Goal: Transaction & Acquisition: Purchase product/service

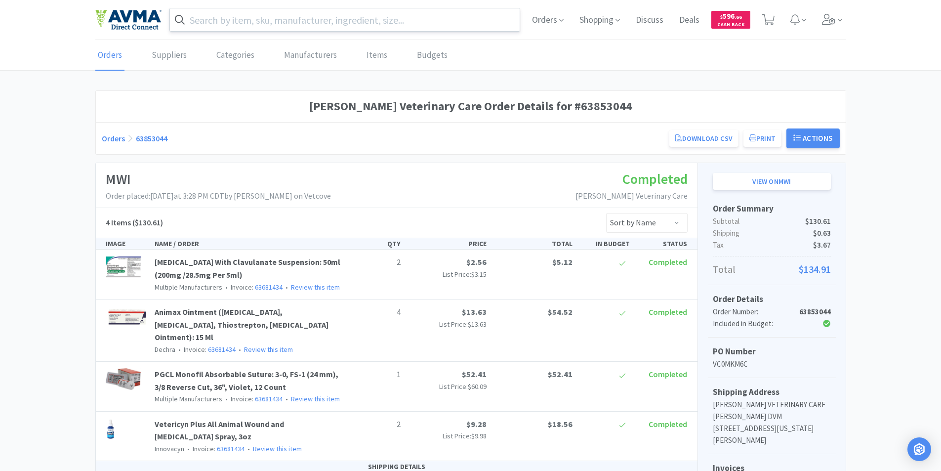
click at [200, 20] on input "text" at bounding box center [345, 19] width 350 height 23
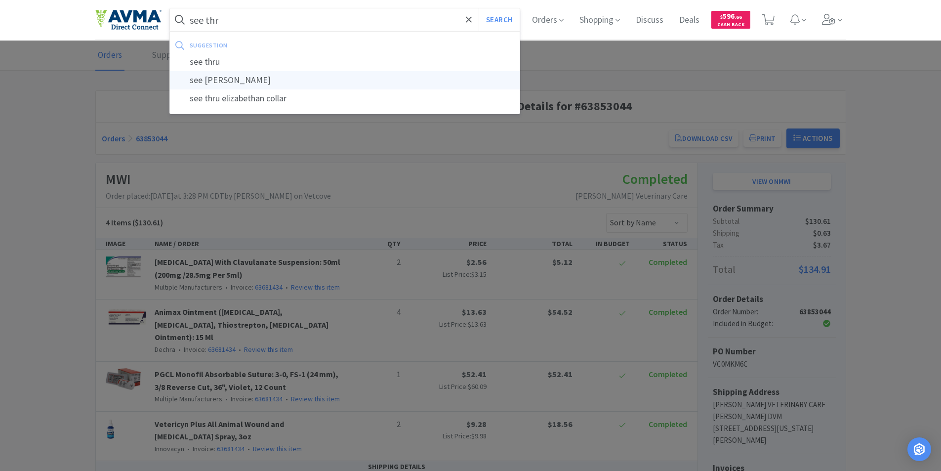
click at [231, 79] on div "see [PERSON_NAME]" at bounding box center [345, 80] width 350 height 18
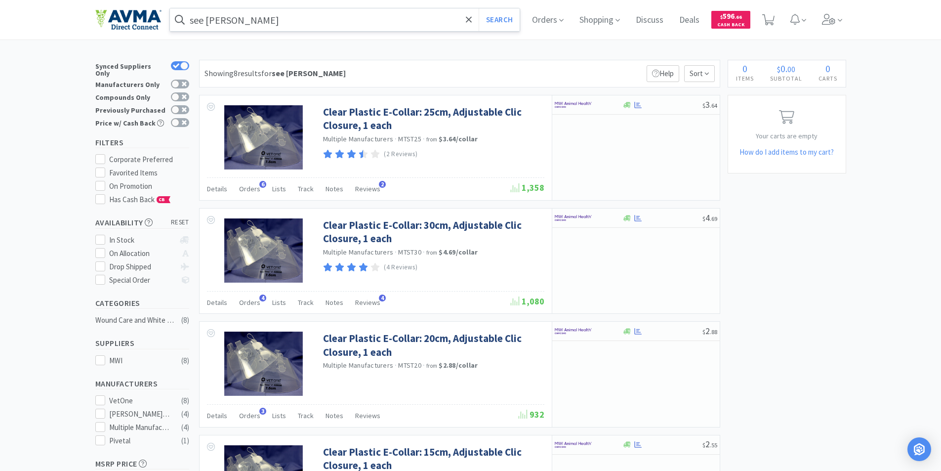
click at [194, 21] on input "see [PERSON_NAME]" at bounding box center [345, 19] width 350 height 23
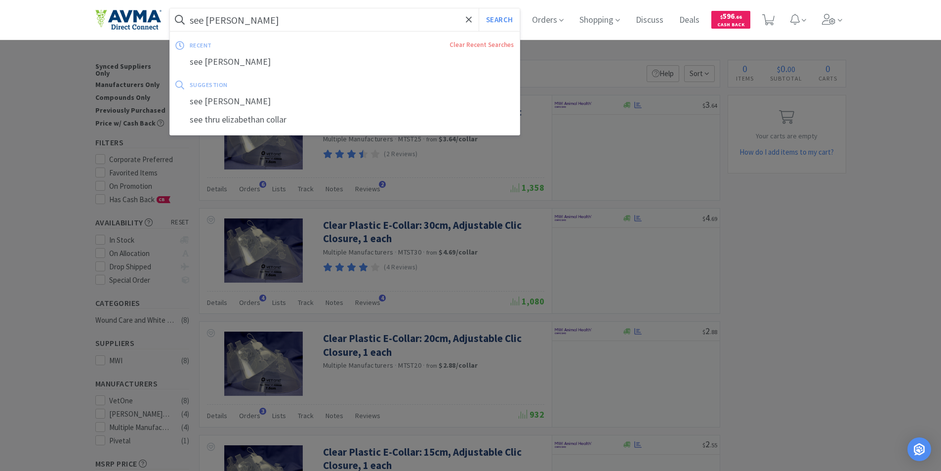
click at [215, 20] on input "see [PERSON_NAME]" at bounding box center [345, 19] width 350 height 23
click at [194, 19] on input "see [PERSON_NAME]" at bounding box center [345, 19] width 350 height 23
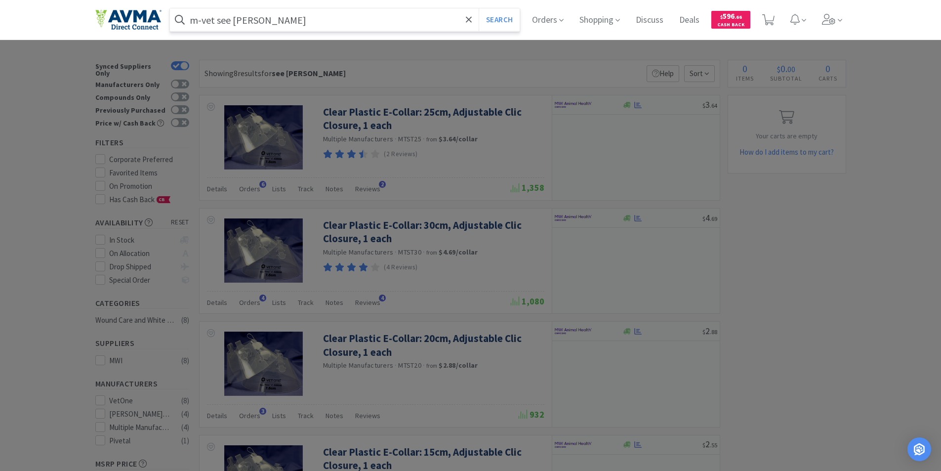
click at [479, 8] on button "Search" at bounding box center [499, 19] width 41 height 23
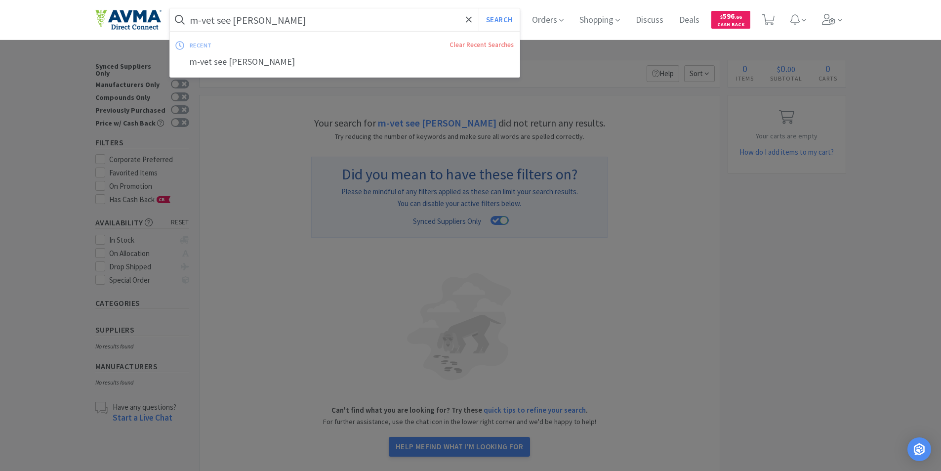
click at [220, 20] on input "m-vet see [PERSON_NAME]" at bounding box center [345, 19] width 350 height 23
click at [267, 23] on input "m-vet see [PERSON_NAME]" at bounding box center [345, 19] width 350 height 23
drag, startPoint x: 300, startPoint y: 17, endPoint x: 314, endPoint y: 19, distance: 14.5
click at [301, 17] on input "m-vet see [PERSON_NAME]" at bounding box center [345, 19] width 350 height 23
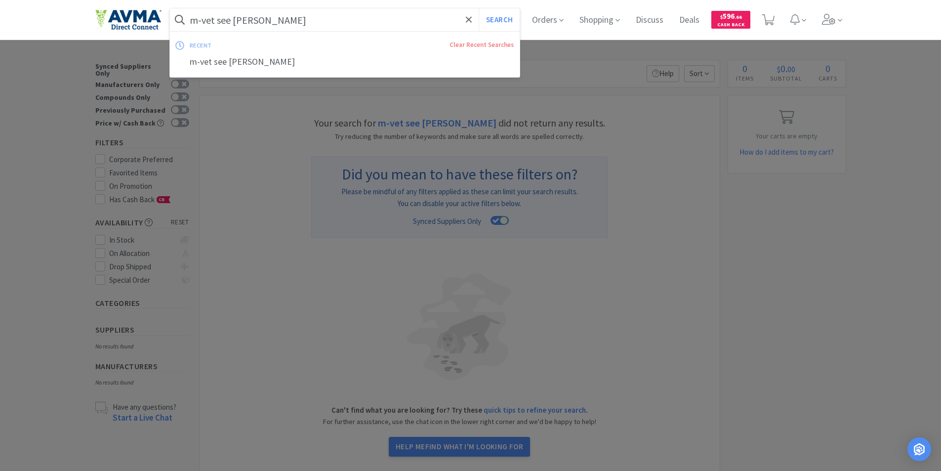
drag, startPoint x: 220, startPoint y: 20, endPoint x: 547, endPoint y: 43, distance: 327.7
click at [547, 40] on div "m-vet see thru elizabethan Search recent Clear Recent Searches m-vet see thru e…" at bounding box center [470, 20] width 941 height 40
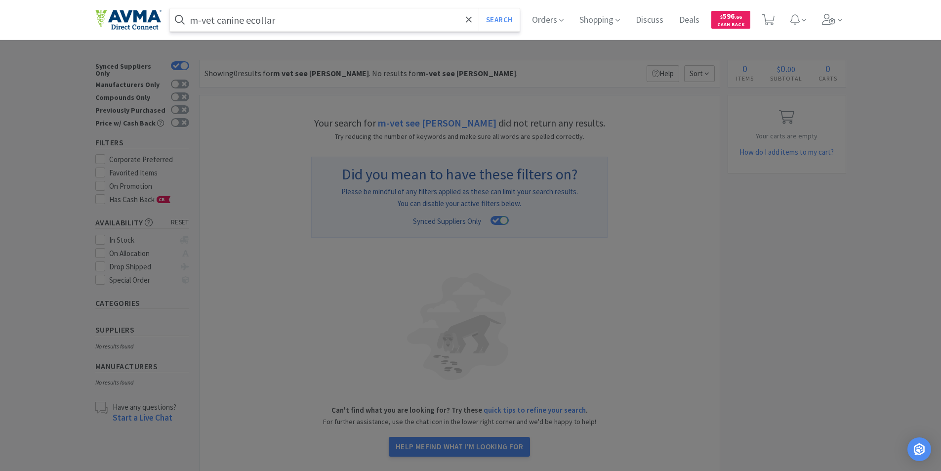
type input "m-vet canine ecollar"
click at [479, 8] on button "Search" at bounding box center [499, 19] width 41 height 23
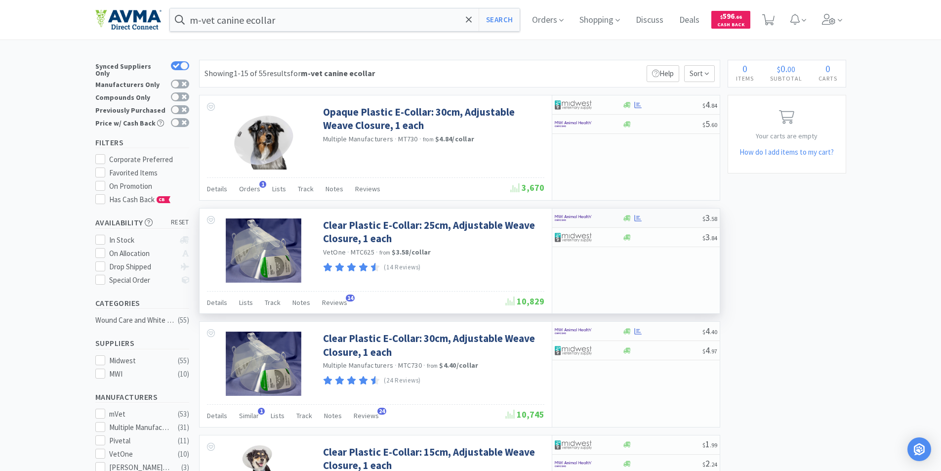
click at [566, 216] on img at bounding box center [573, 217] width 37 height 15
select select "10"
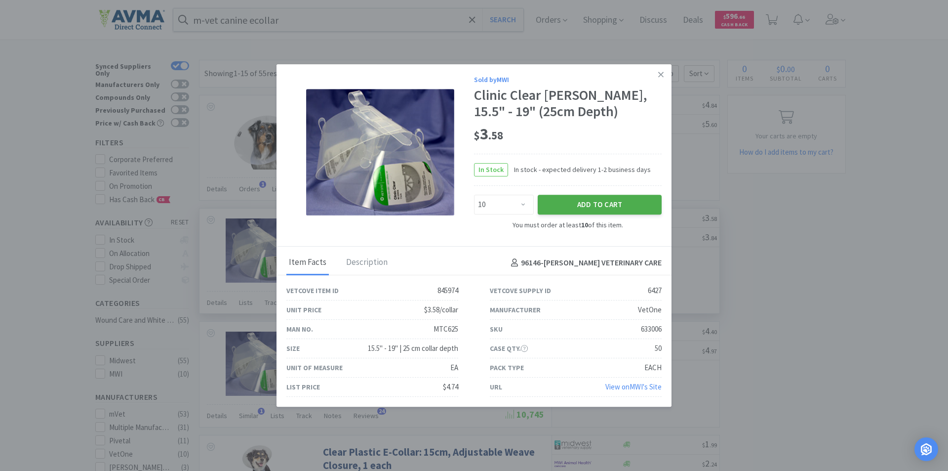
click at [598, 201] on button "Add to Cart" at bounding box center [600, 205] width 124 height 20
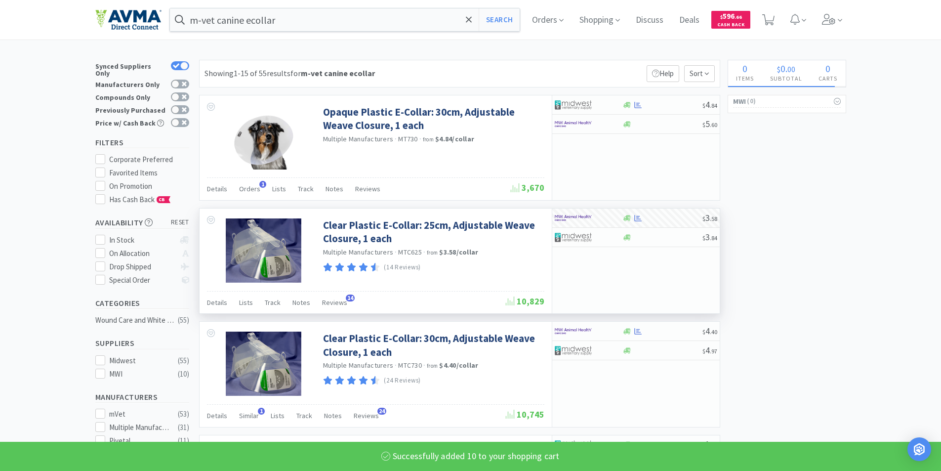
select select "10"
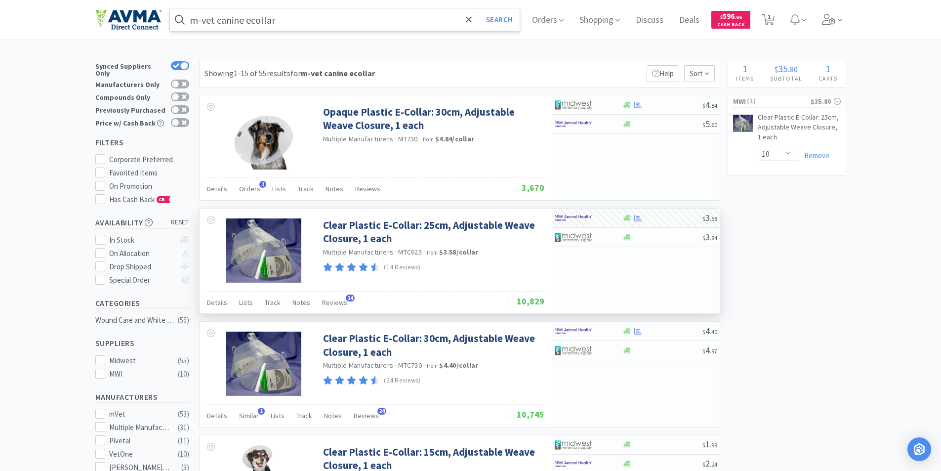
click at [277, 22] on input "m-vet canine ecollar" at bounding box center [345, 19] width 350 height 23
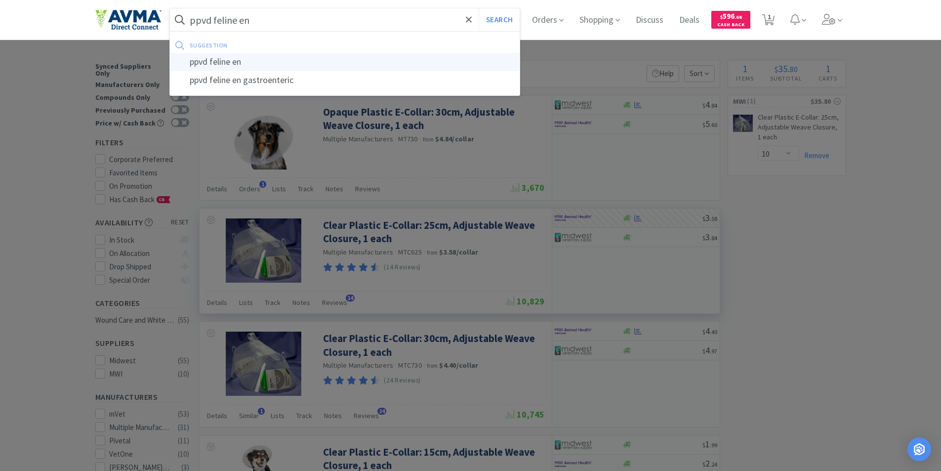
type input "ppvd feline en"
click at [201, 59] on div "ppvd feline en" at bounding box center [345, 62] width 350 height 18
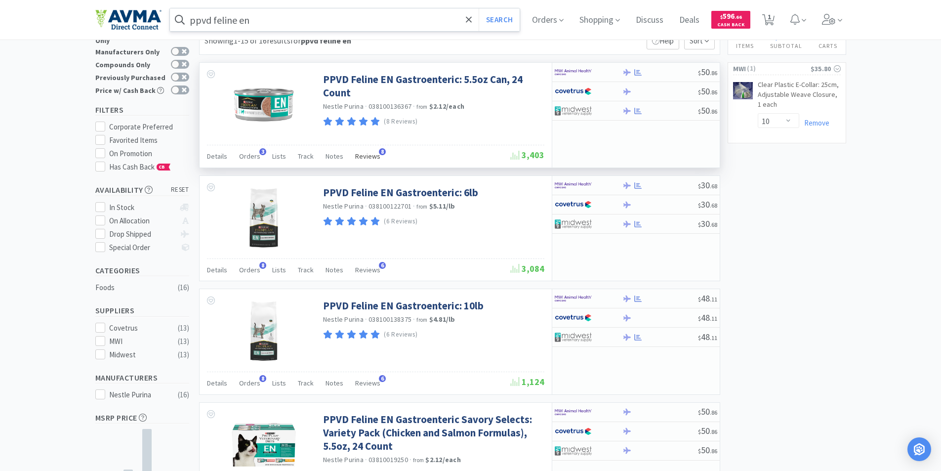
scroll to position [49, 0]
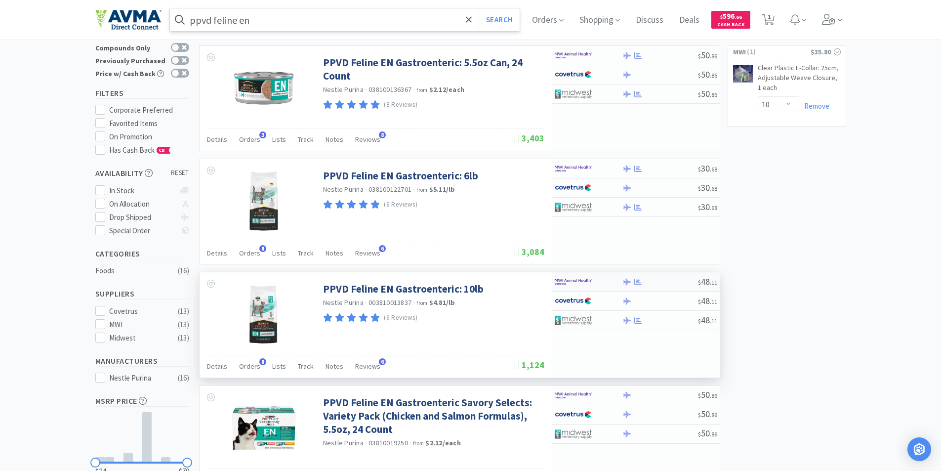
click at [571, 283] on img at bounding box center [573, 281] width 37 height 15
select select "1"
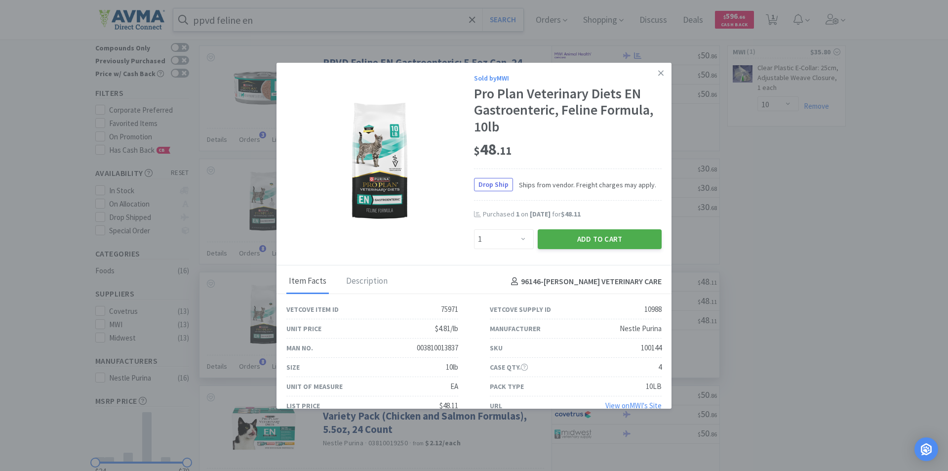
click at [580, 239] on button "Add to Cart" at bounding box center [600, 239] width 124 height 20
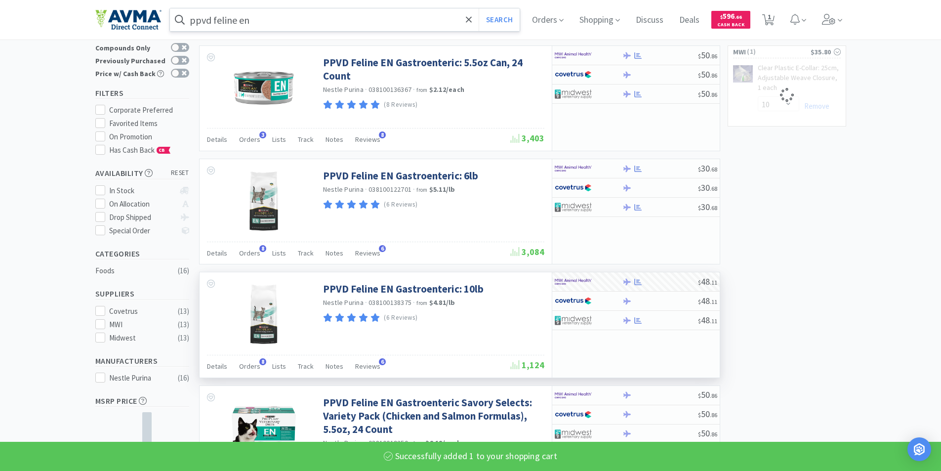
select select "1"
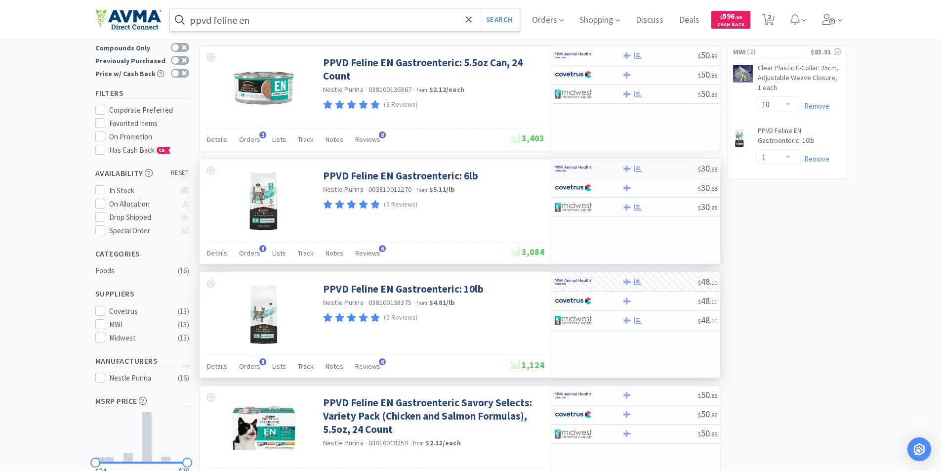
click at [567, 168] on img at bounding box center [573, 168] width 37 height 15
select select "1"
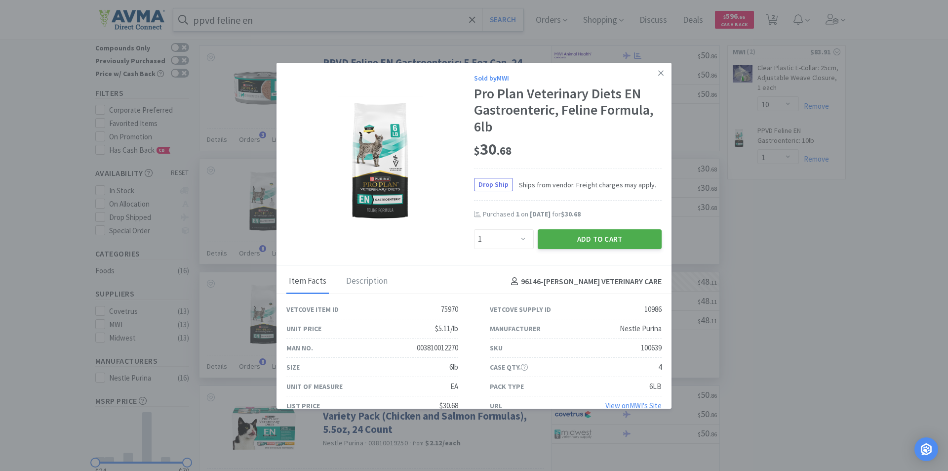
click at [577, 237] on button "Add to Cart" at bounding box center [600, 239] width 124 height 20
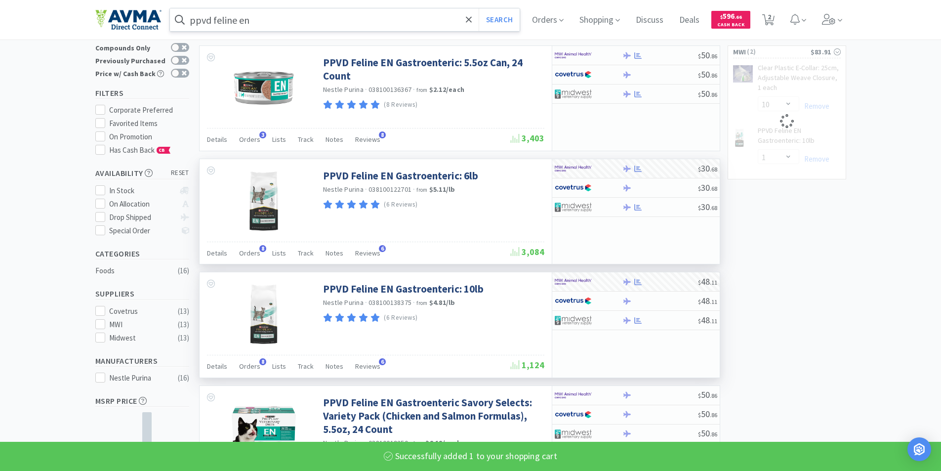
select select "1"
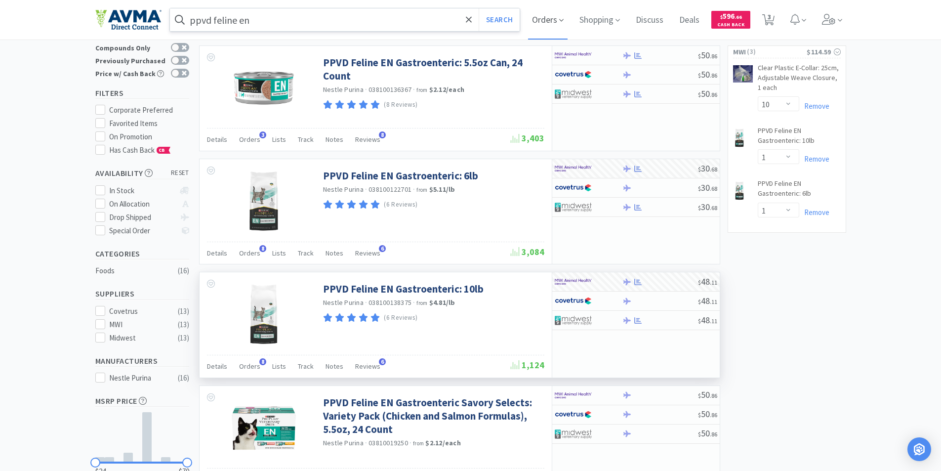
click at [537, 19] on span "Orders" at bounding box center [548, 20] width 40 height 40
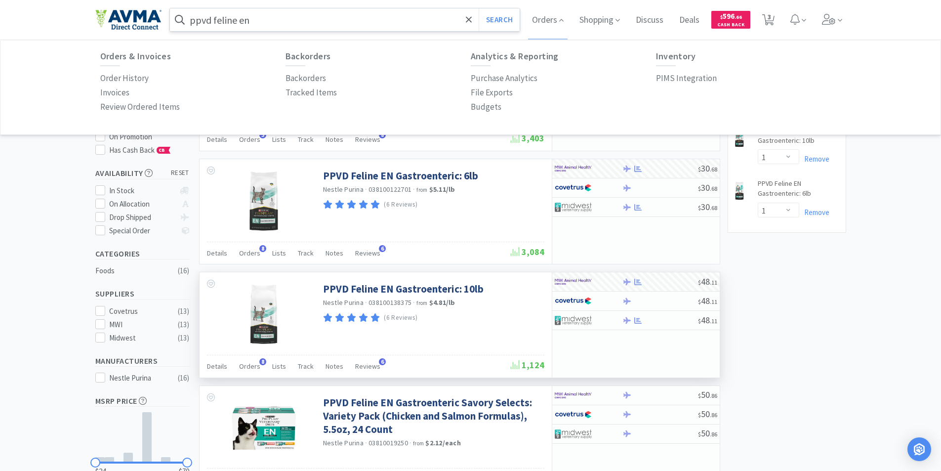
drag, startPoint x: 117, startPoint y: 77, endPoint x: 147, endPoint y: 120, distance: 52.9
click at [117, 77] on p "Order History" at bounding box center [124, 78] width 48 height 13
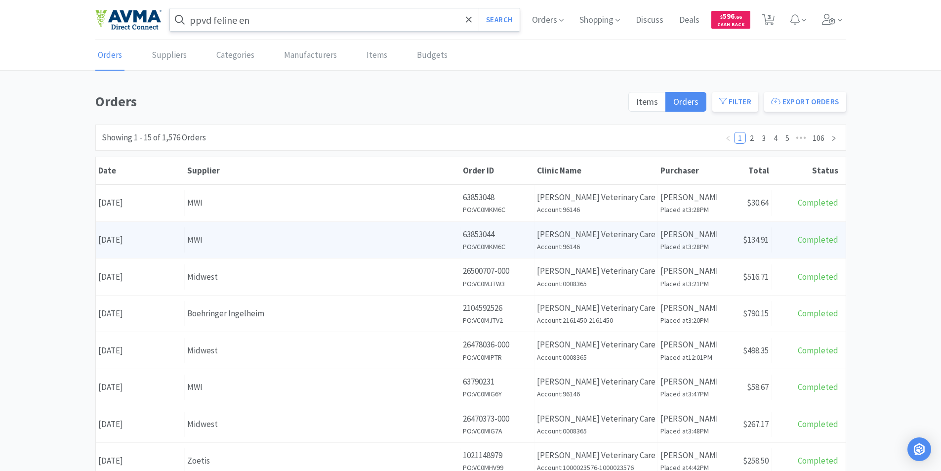
click at [154, 238] on div "Date [DATE]" at bounding box center [140, 239] width 89 height 25
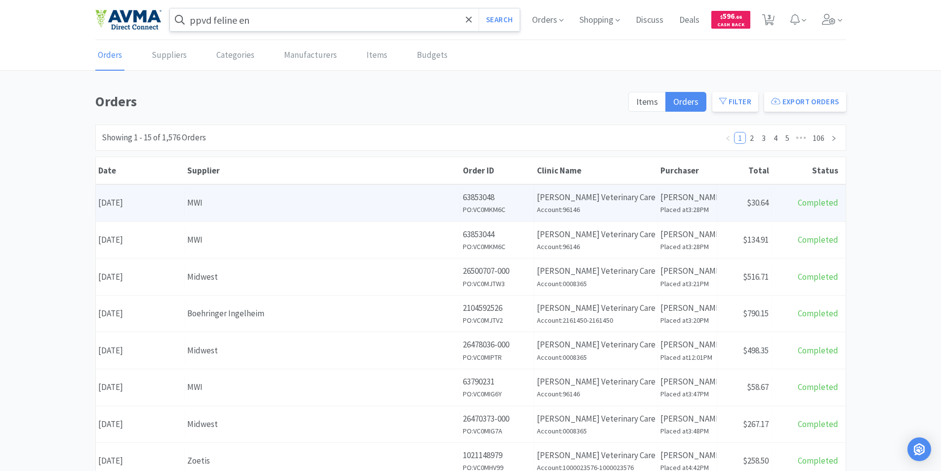
click at [154, 204] on div "Date [DATE]" at bounding box center [140, 202] width 89 height 25
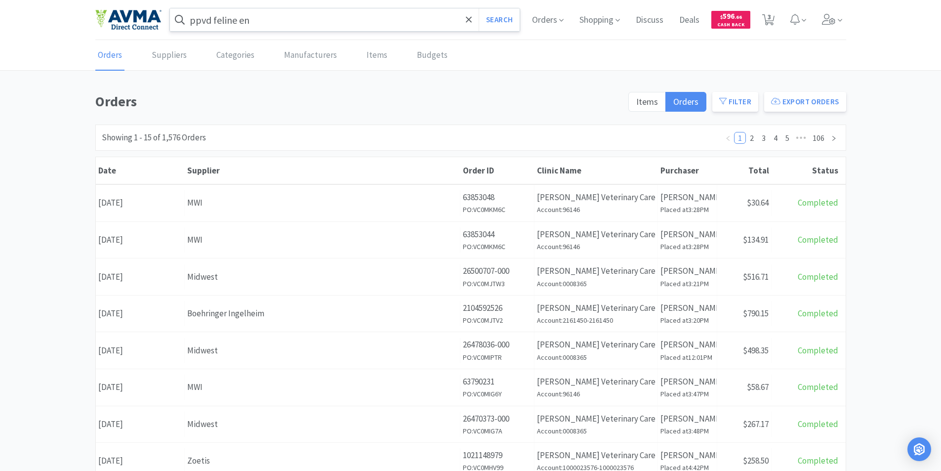
click at [328, 27] on input "ppvd feline en" at bounding box center [345, 19] width 350 height 23
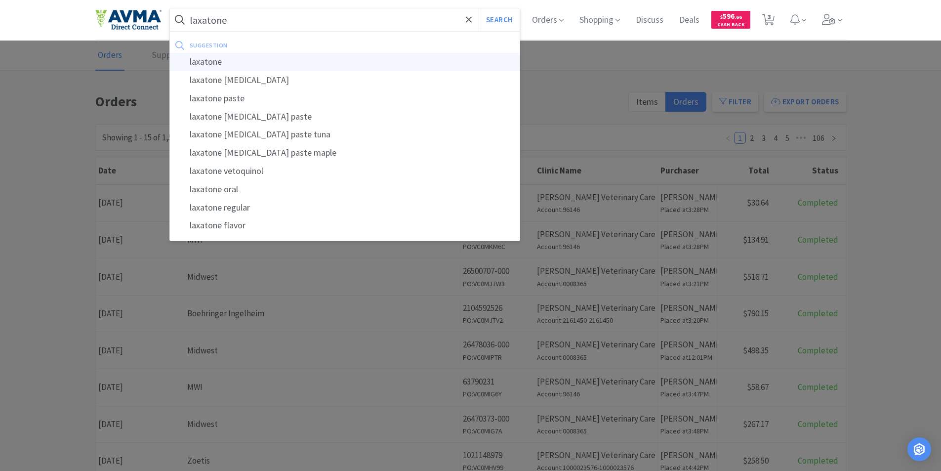
type input "laxatone"
click at [202, 59] on div "laxatone" at bounding box center [345, 62] width 350 height 18
select select "10"
select select "1"
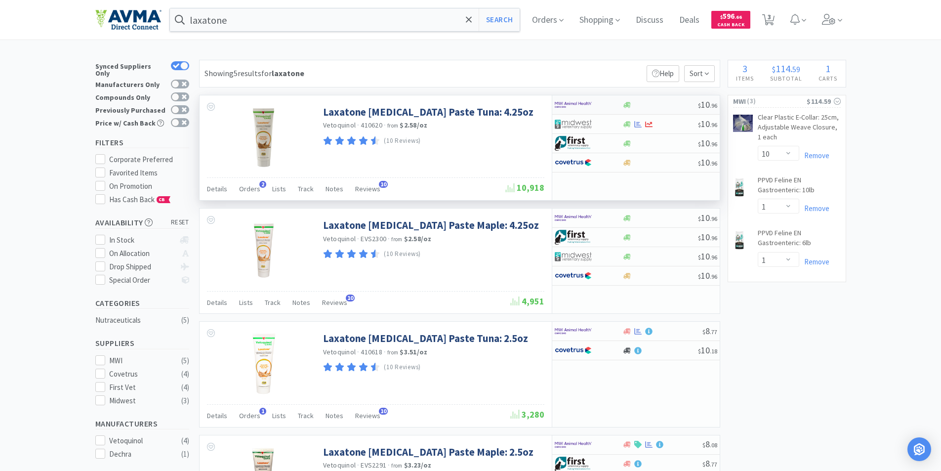
click at [563, 103] on img at bounding box center [573, 104] width 37 height 15
select select "1"
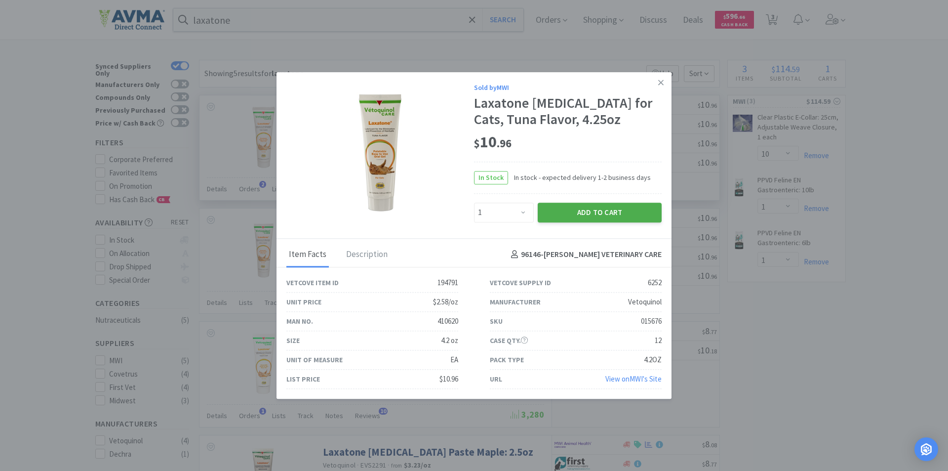
click at [589, 209] on button "Add to Cart" at bounding box center [600, 212] width 124 height 20
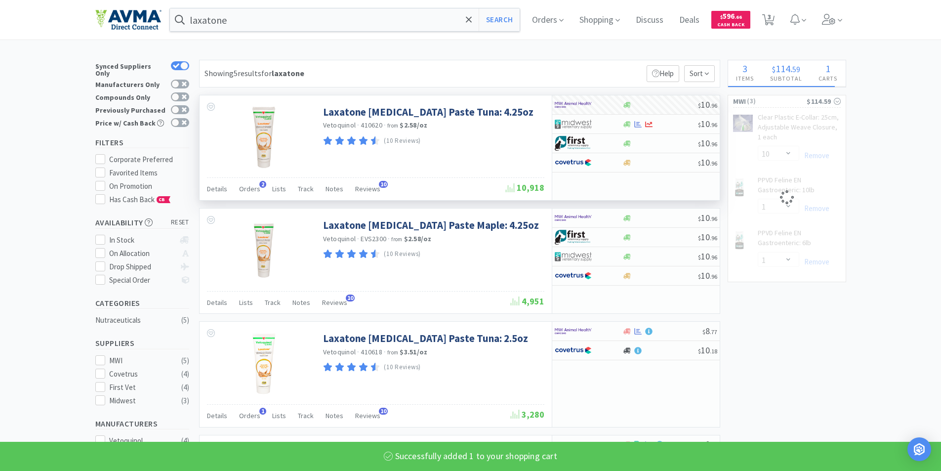
select select "1"
